Goal: Use online tool/utility: Use online tool/utility

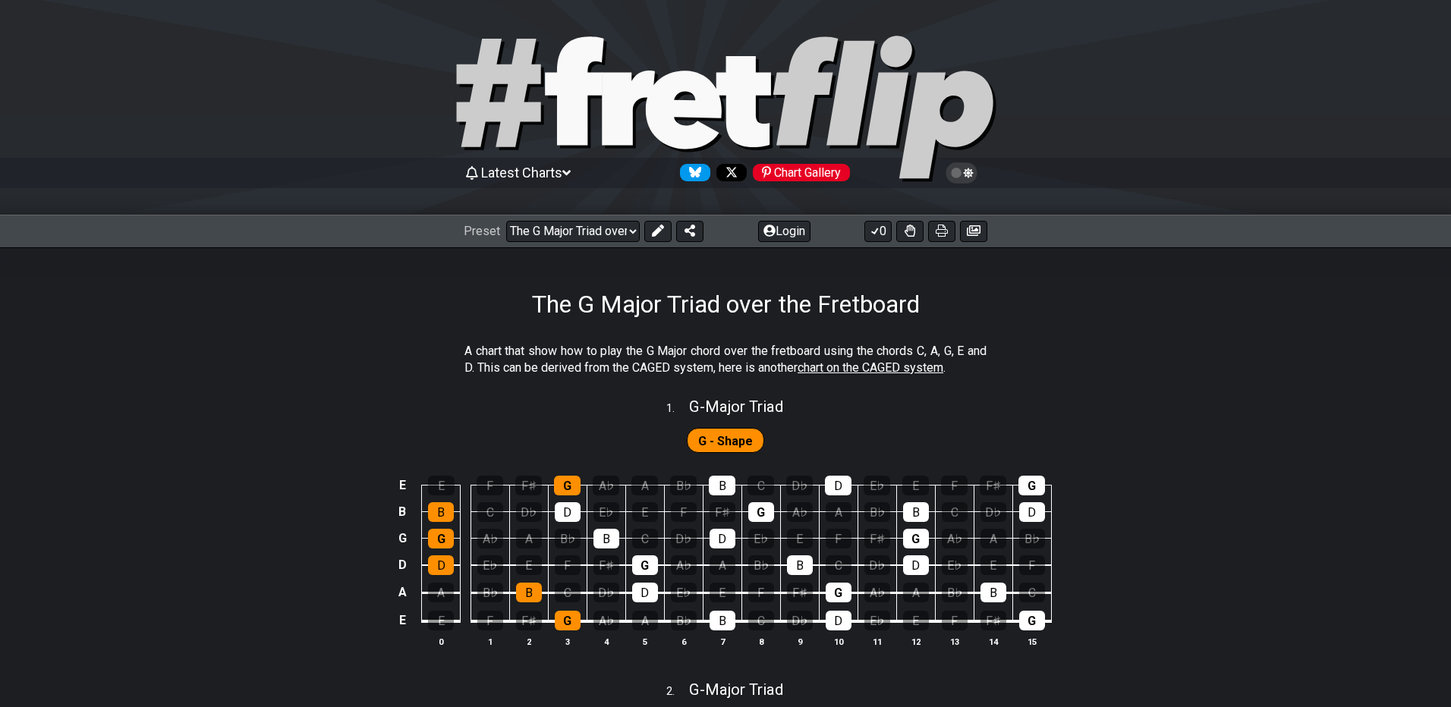
select select "/024GKKGPR"
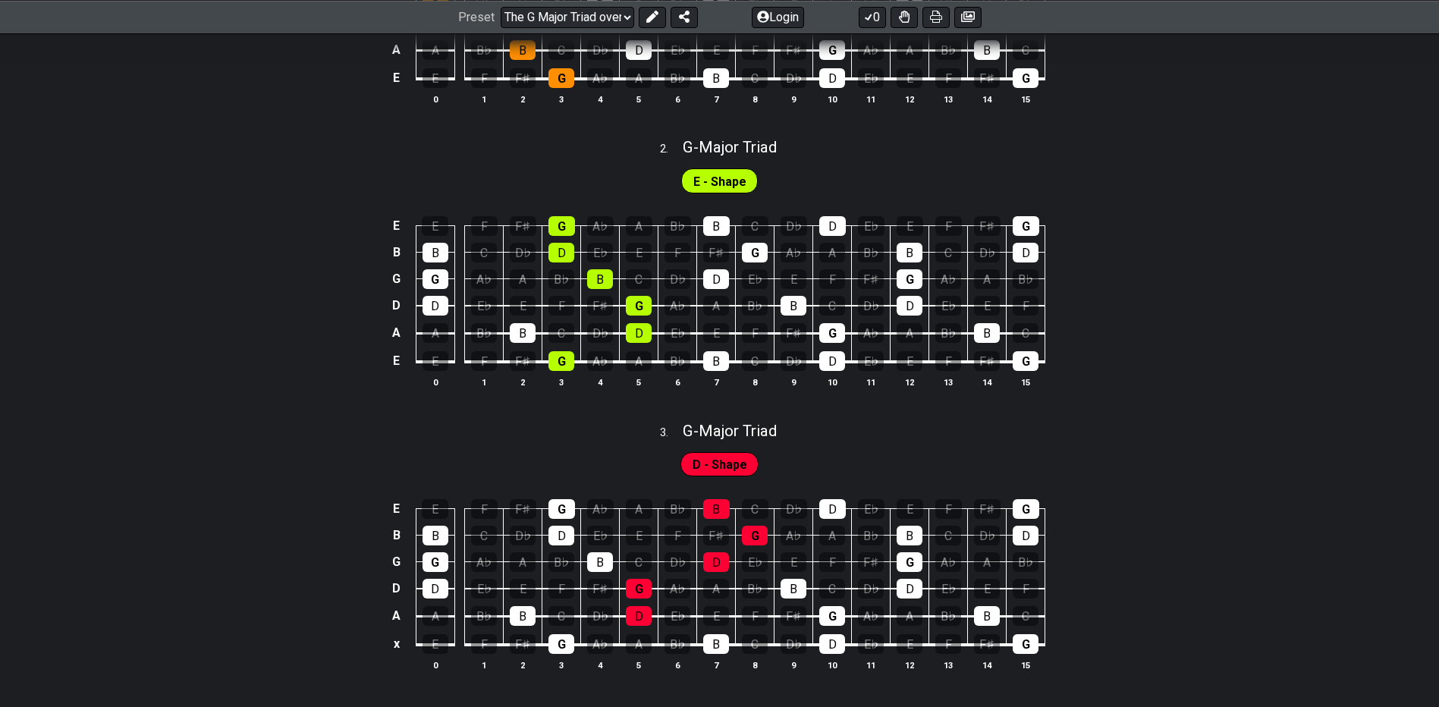
scroll to position [607, 0]
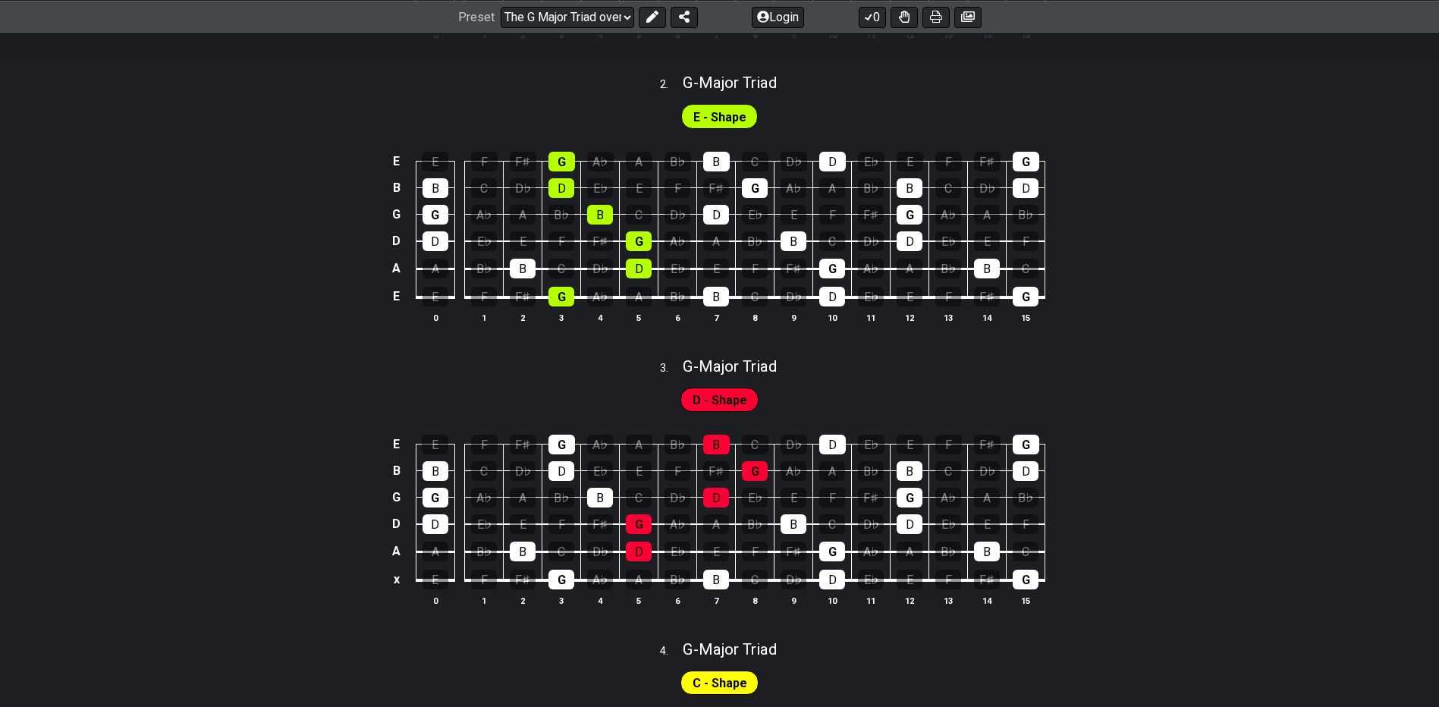
click at [282, 369] on div "3 . G - Major Triad" at bounding box center [719, 362] width 1439 height 29
select select "G"
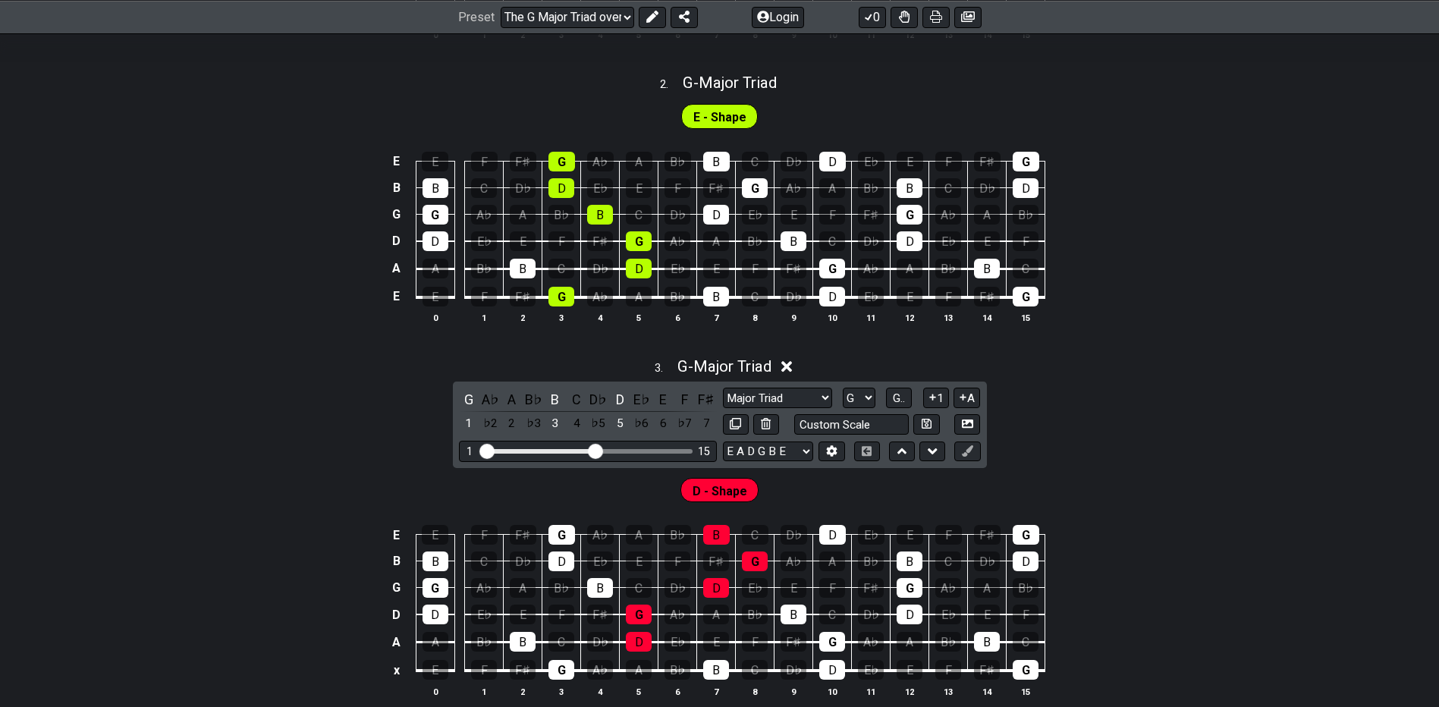
click at [74, 172] on div "E E F F♯ G A♭ A B♭ B C D♭ D E♭ E F F♯ G B B C D♭ D E♭ E F F♯ G A♭ A B♭ B C D♭ D…" at bounding box center [719, 238] width 1439 height 213
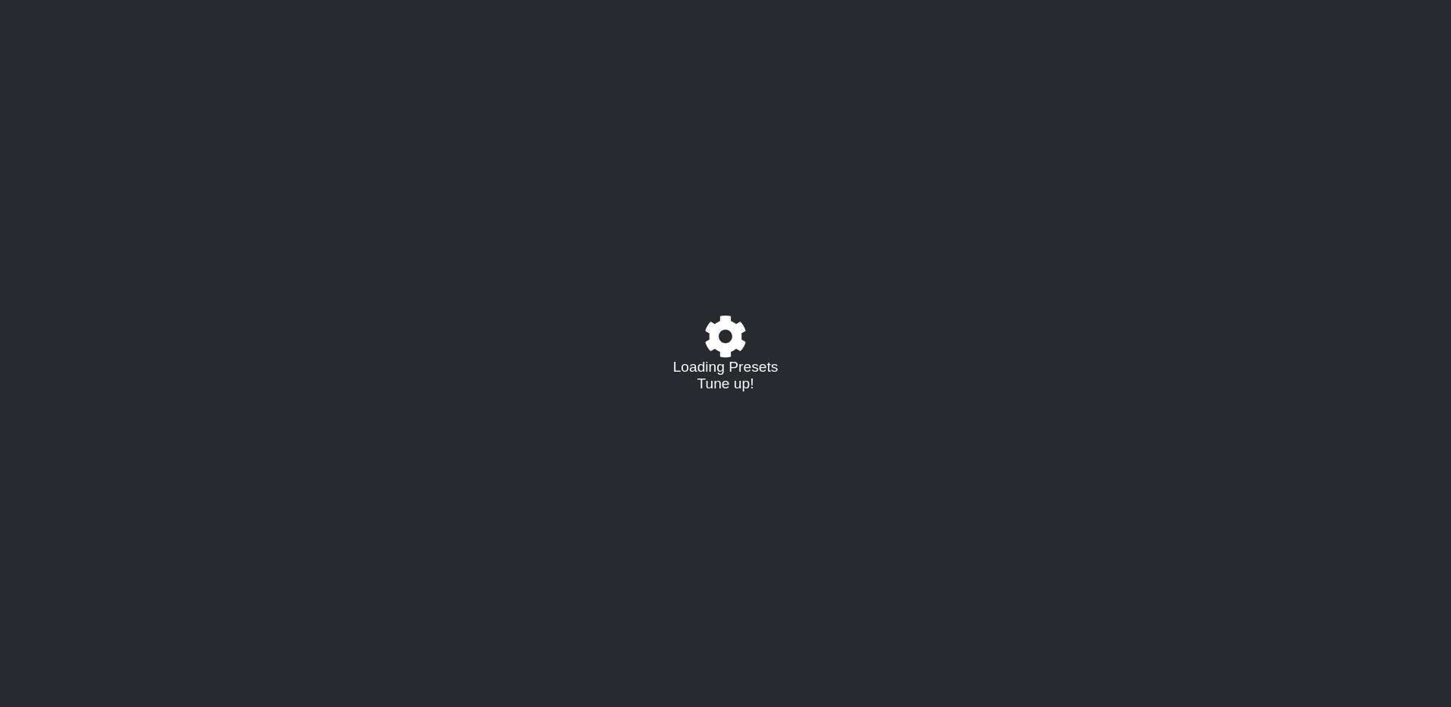
select select "/024GKKGPR"
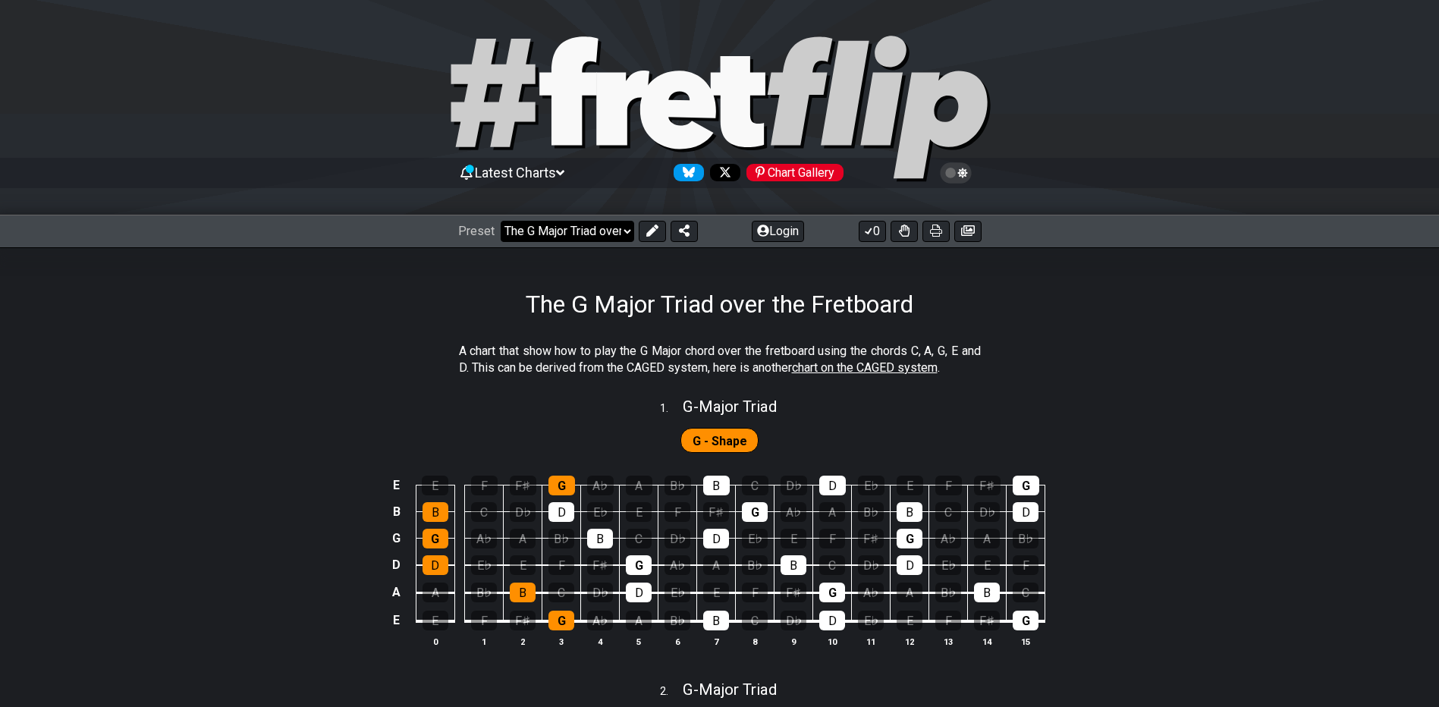
click at [581, 230] on select "Welcome to #fretflip! The G Major Triad over the Fretboard Custom Preset Minor …" at bounding box center [568, 231] width 134 height 21
click at [585, 234] on select "Welcome to #fretflip! The G Major Triad over the Fretboard Custom Preset Minor …" at bounding box center [568, 231] width 134 height 21
